Goal: Task Accomplishment & Management: Manage account settings

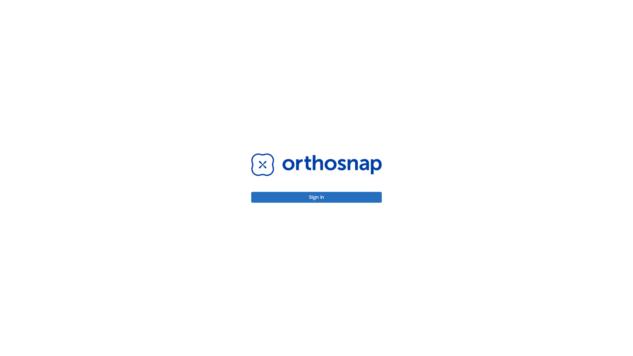
click at [316, 197] on button "Sign in" at bounding box center [316, 197] width 130 height 11
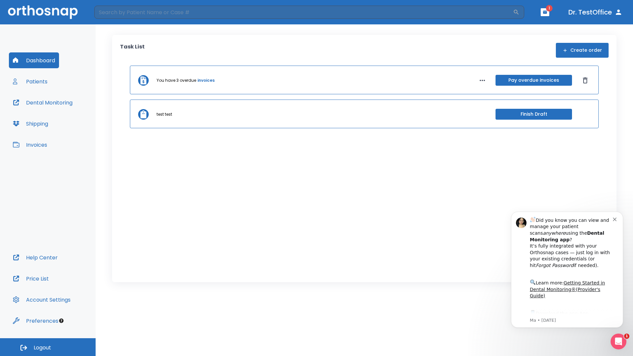
click at [48, 347] on span "Logout" at bounding box center [42, 347] width 17 height 7
